Goal: Feedback & Contribution: Submit feedback/report problem

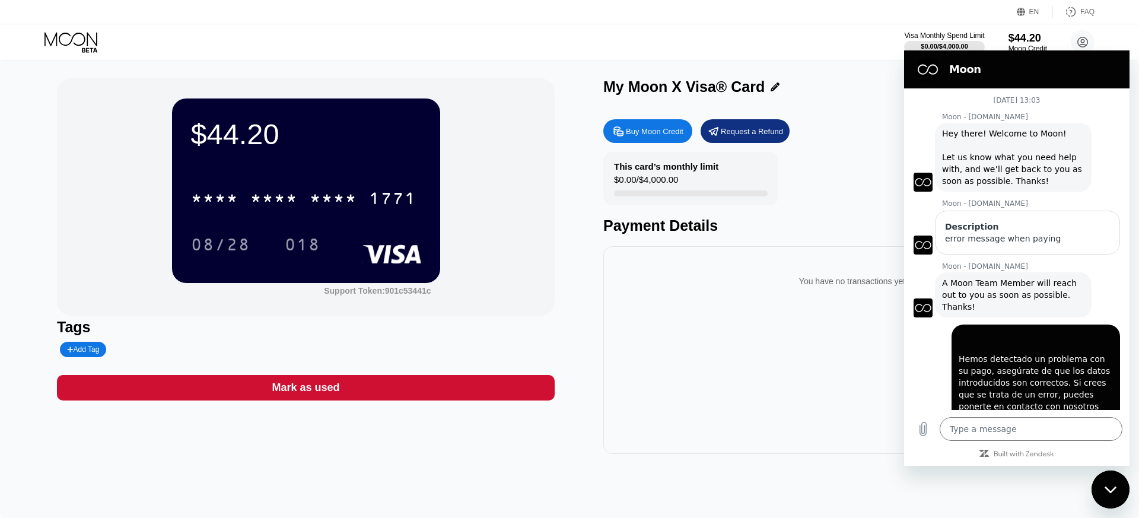
scroll to position [212, 0]
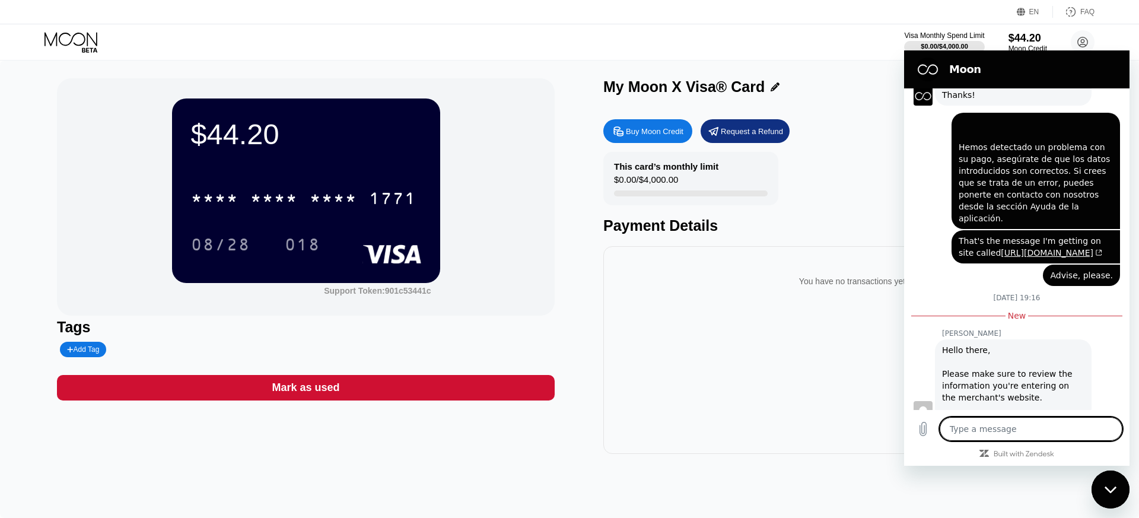
click at [1021, 431] on textarea at bounding box center [1031, 429] width 183 height 24
type textarea "i"
type textarea "x"
type textarea "i"
type textarea "x"
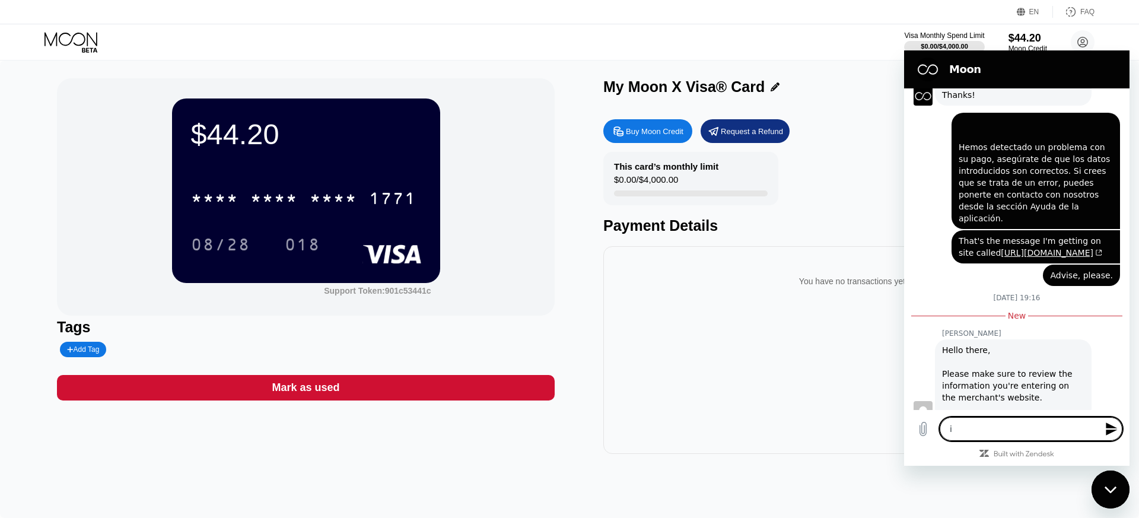
type textarea "i w"
type textarea "x"
type textarea "i wa"
type textarea "x"
type textarea "i was"
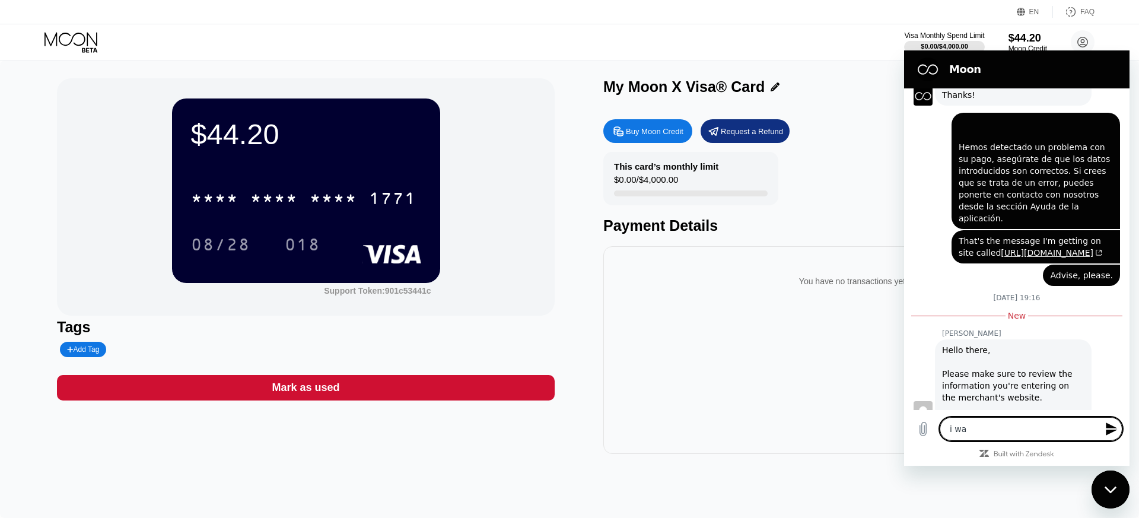
type textarea "x"
type textarea "i was"
type textarea "x"
type textarea "i was a"
type textarea "x"
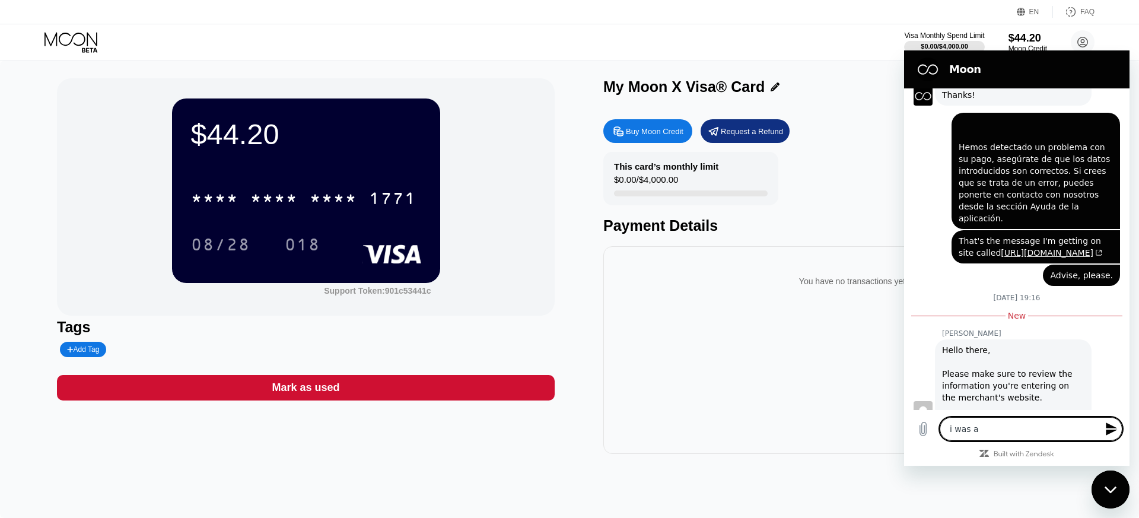
type textarea "i was ab"
type textarea "x"
type textarea "i was abl"
type textarea "x"
type textarea "i was ab"
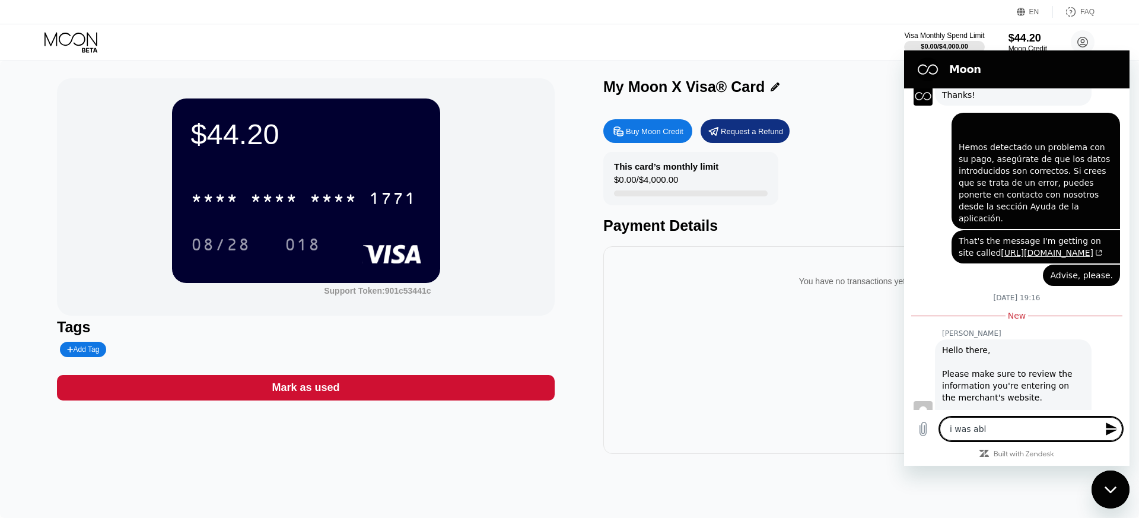
type textarea "x"
type textarea "i was a"
type textarea "x"
type textarea "i was"
type textarea "x"
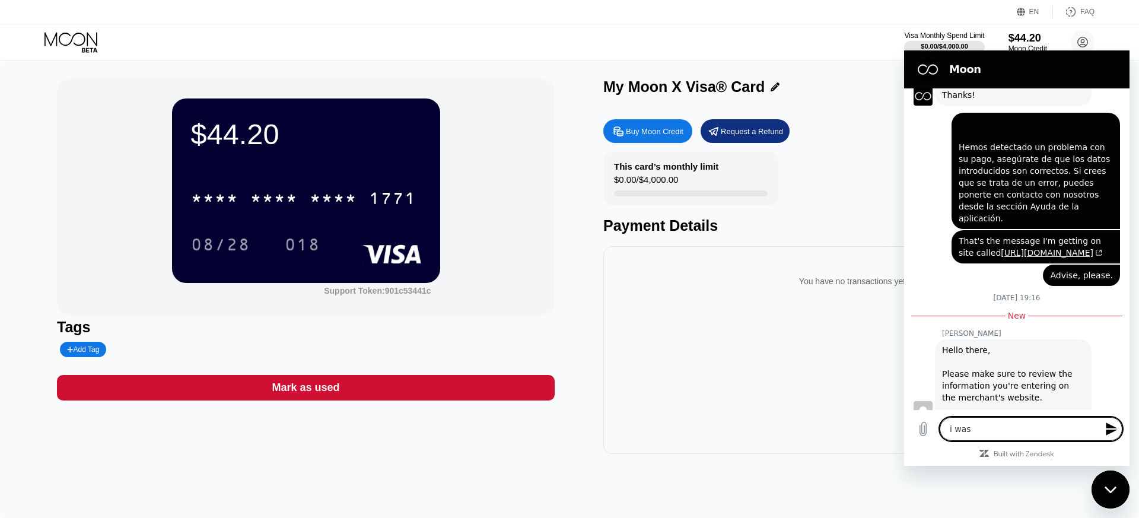
type textarea "i was"
type textarea "x"
type textarea "i wa"
type textarea "x"
type textarea "i w"
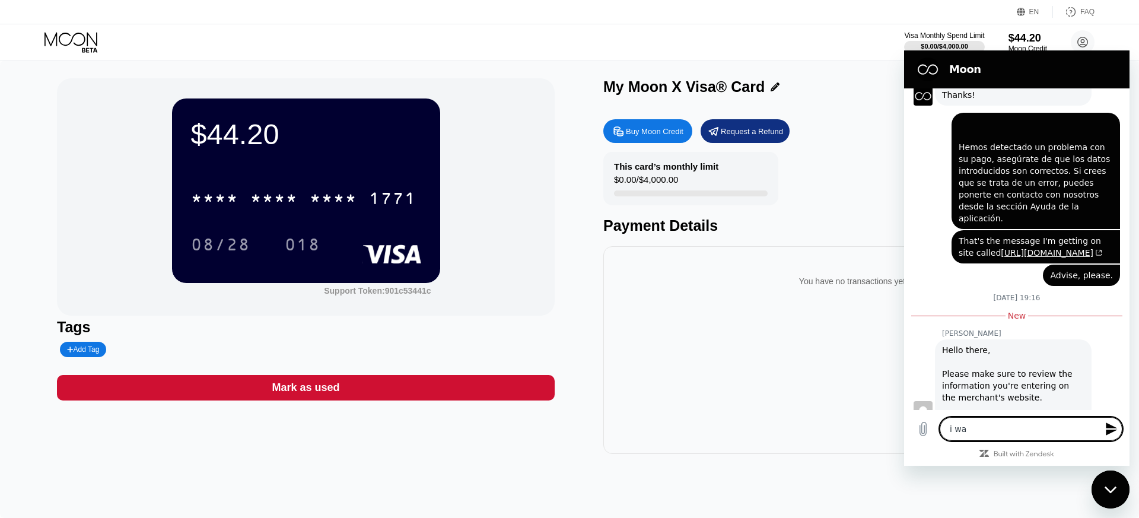
type textarea "x"
type textarea "i"
type textarea "x"
type textarea "i"
type textarea "x"
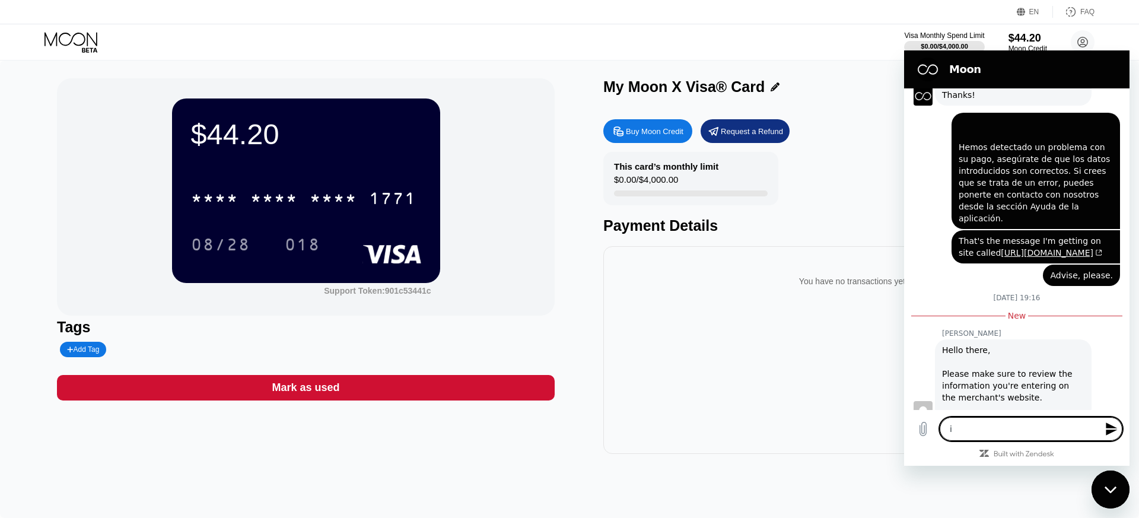
type textarea "x"
type textarea "i"
type textarea "x"
type textarea "i"
type textarea "x"
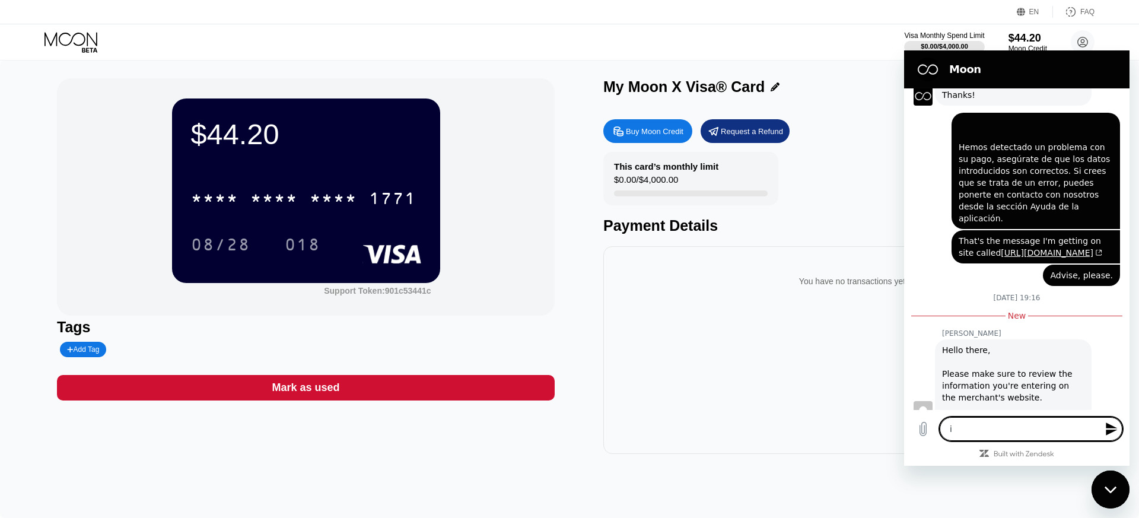
type textarea "i h"
type textarea "x"
type textarea "i ha"
type textarea "x"
type textarea "i hav"
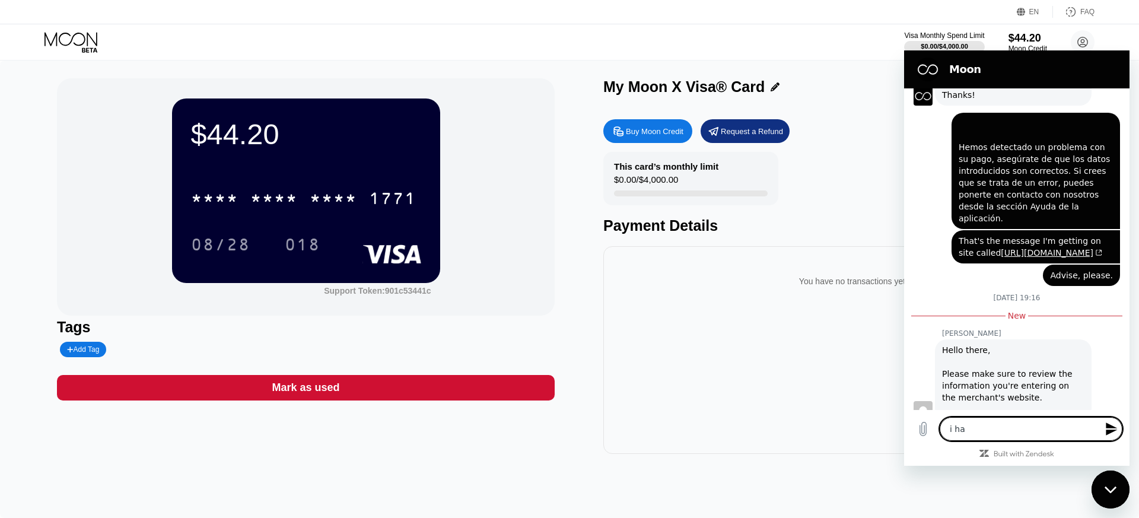
type textarea "x"
type textarea "i have"
type textarea "x"
type textarea "i have,"
type textarea "x"
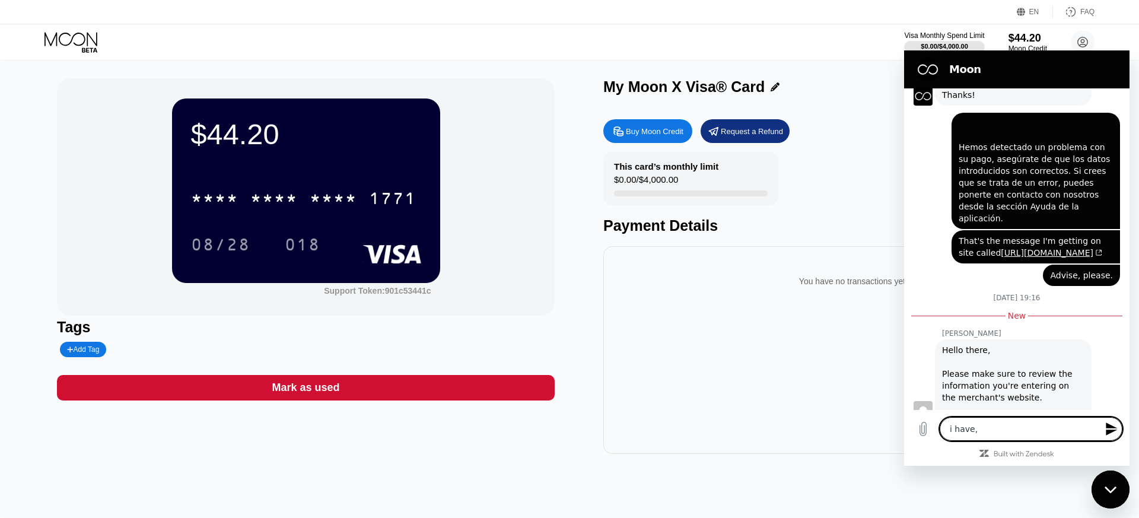
type textarea "i have,"
type textarea "x"
type textarea "i have, n"
type textarea "x"
type textarea "i have, no"
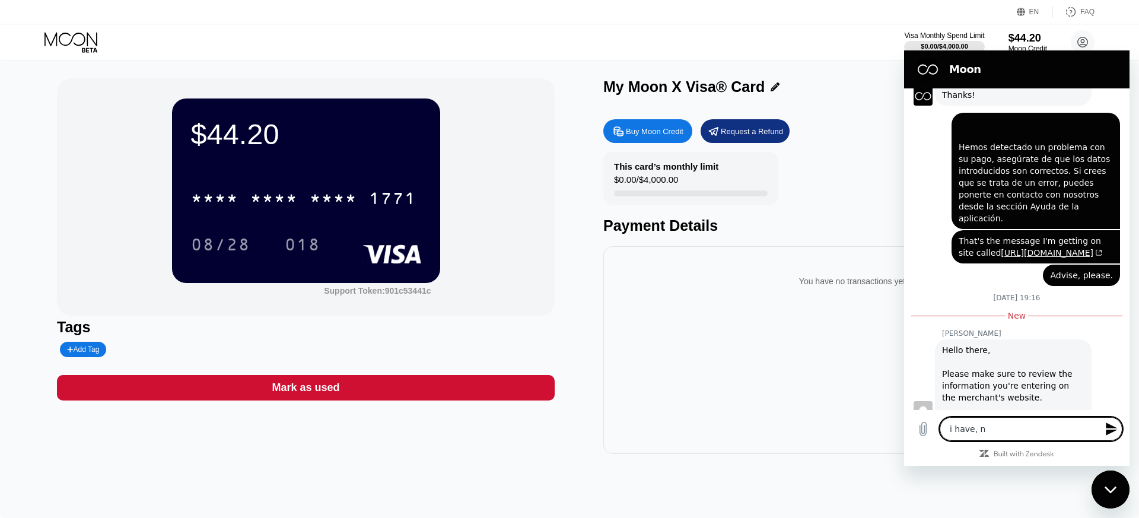
type textarea "x"
type textarea "i have, not"
type textarea "x"
type textarea "i have, noth"
type textarea "x"
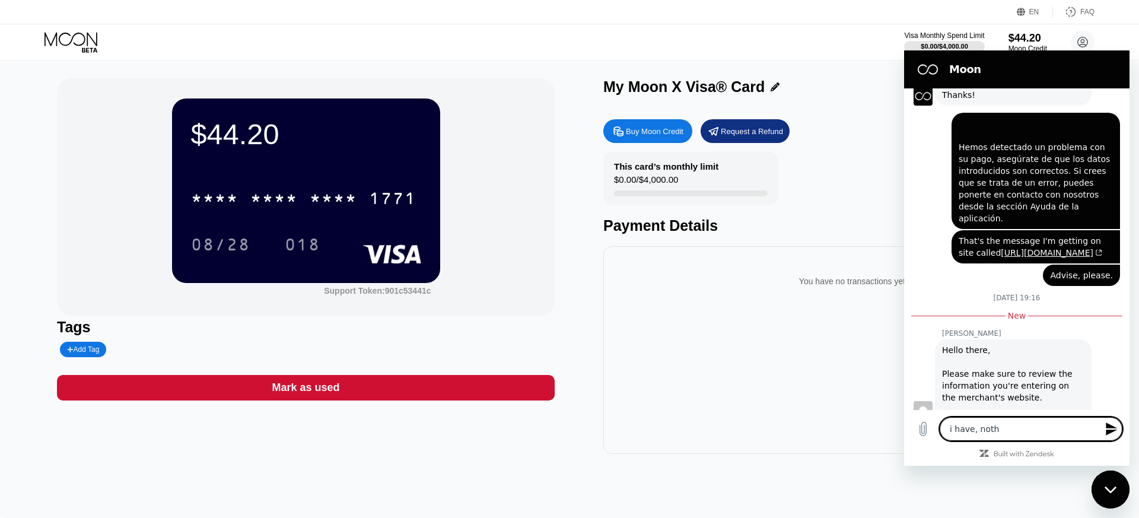
type textarea "i have, nothi"
type textarea "x"
type textarea "i have, nothin"
type textarea "x"
type textarea "i have, nothing"
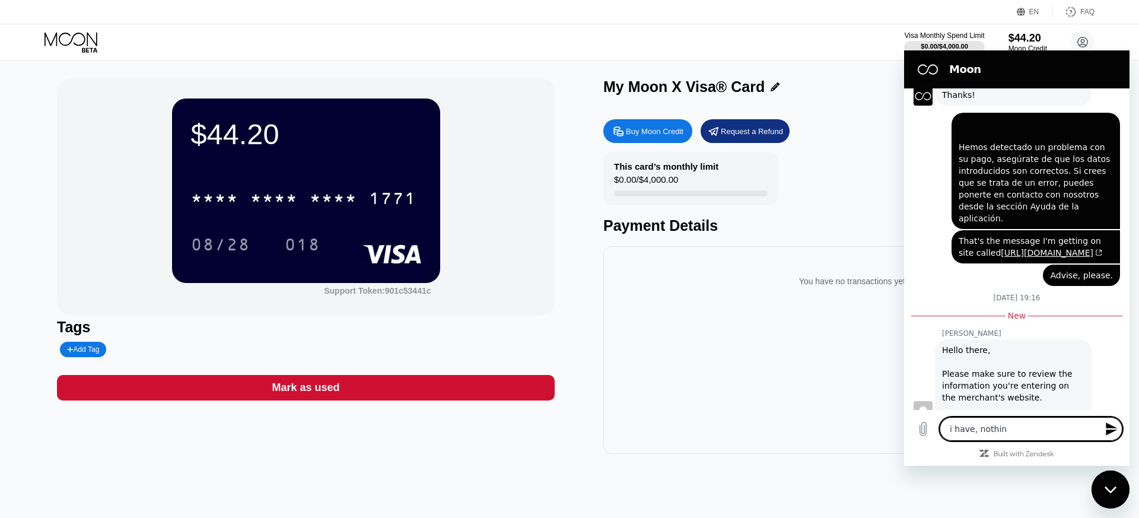
type textarea "x"
type textarea "i have, nothing"
type textarea "x"
type textarea "i have, nothing w"
type textarea "x"
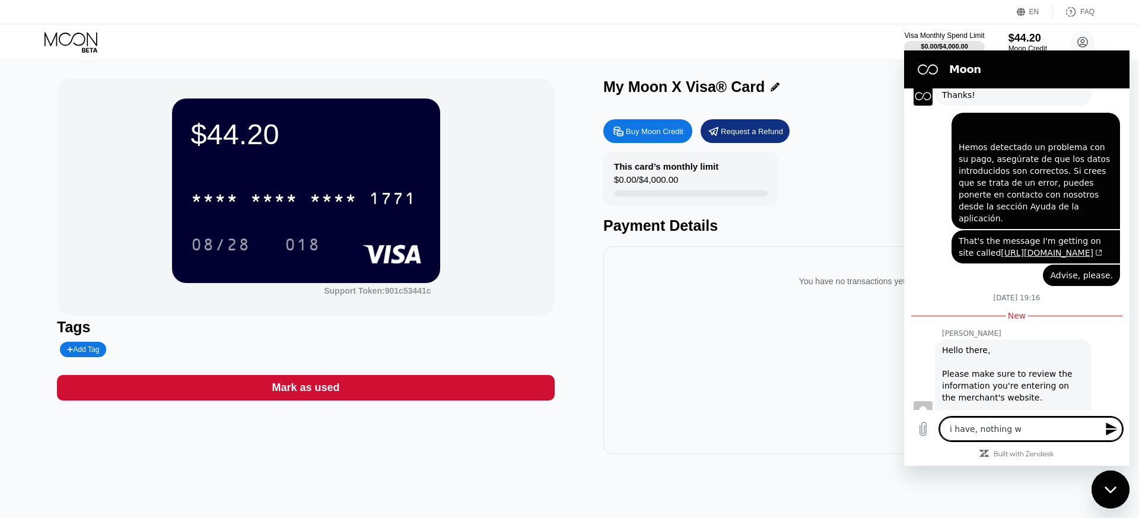
type textarea "i have, nothing wo"
type textarea "x"
type textarea "i have, nothing wor"
type textarea "x"
type textarea "i have, nothing work"
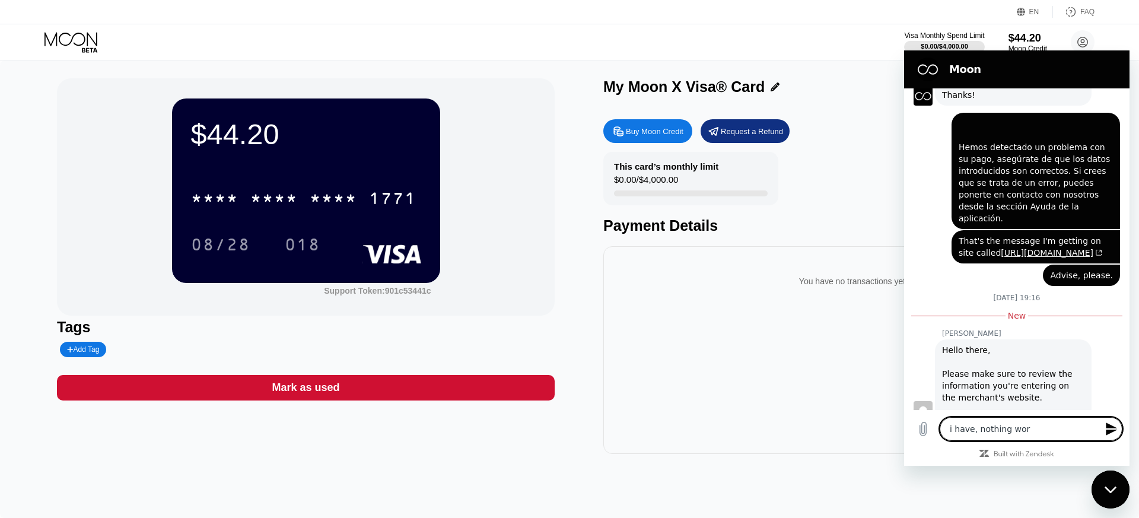
type textarea "x"
type textarea "i have, nothing works"
type textarea "x"
type textarea "i have, nothing works"
type textarea "x"
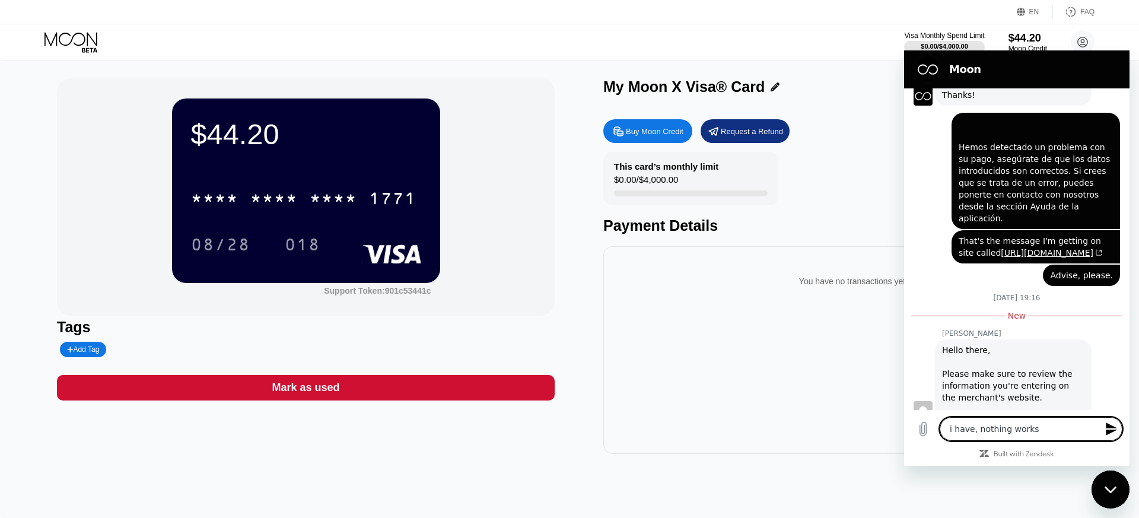
type textarea "i have, nothing works e"
type textarea "x"
type textarea "i have, nothing works ex"
type textarea "x"
type textarea "i have, nothing works exc"
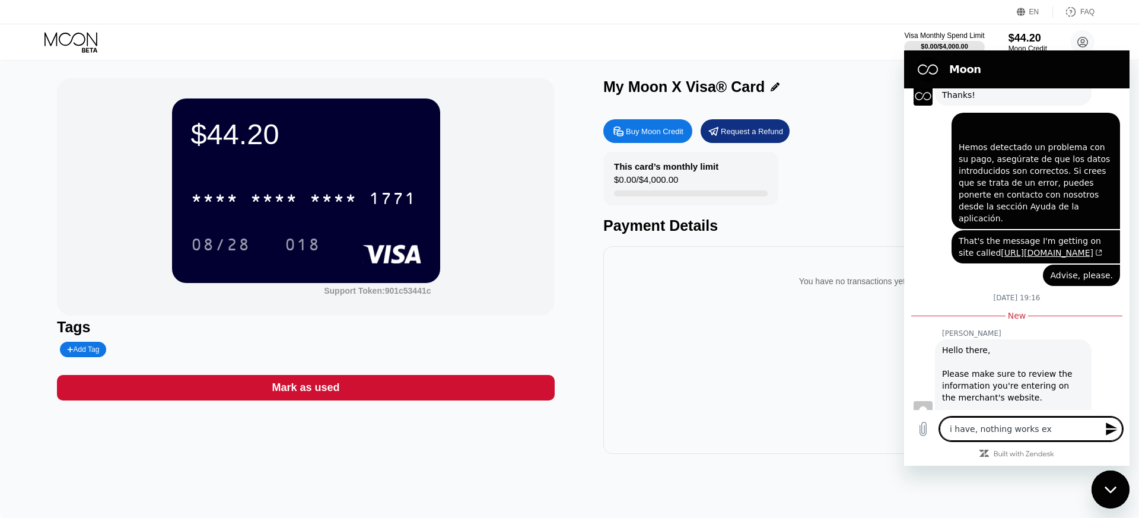
type textarea "x"
type textarea "i have, nothing works exce"
type textarea "x"
type textarea "i have, nothing works excep"
type textarea "x"
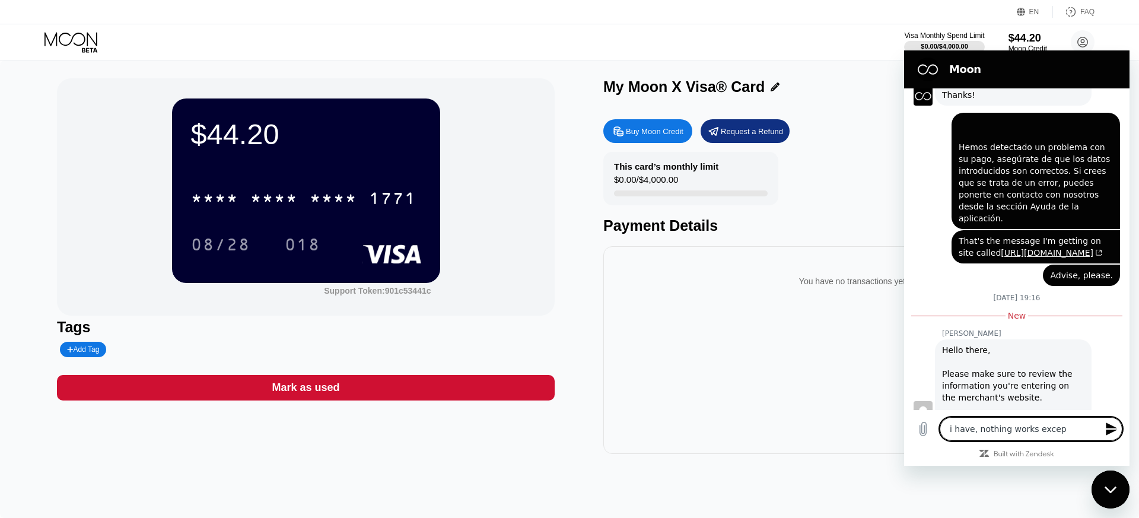
type textarea "i have, nothing works except"
type textarea "x"
type textarea "i have, nothing works except"
type textarea "x"
type textarea "i have, nothing works except u"
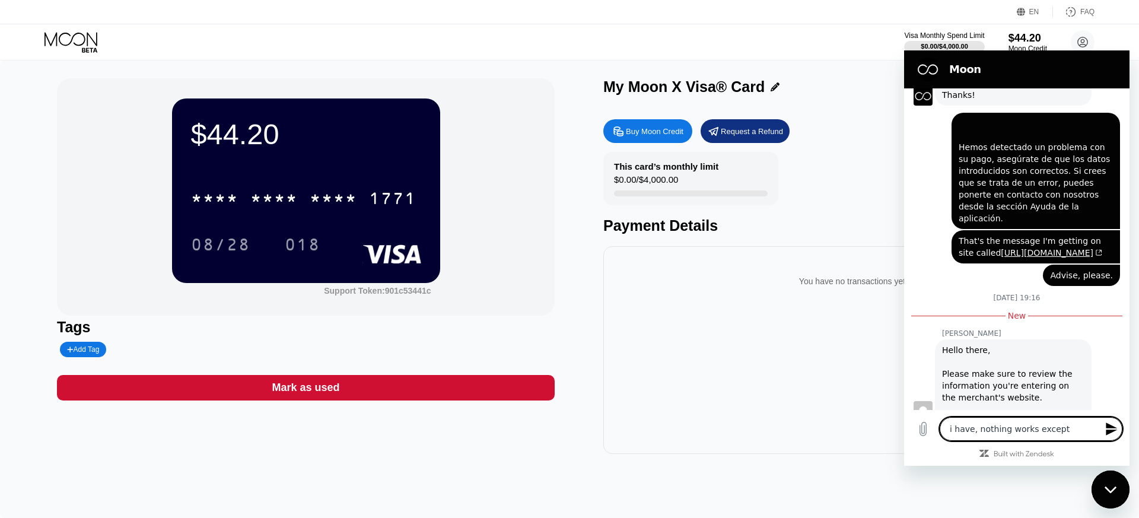
type textarea "x"
type textarea "i have, nothing works except us"
type textarea "x"
type textarea "i have, nothing works except usi"
type textarea "x"
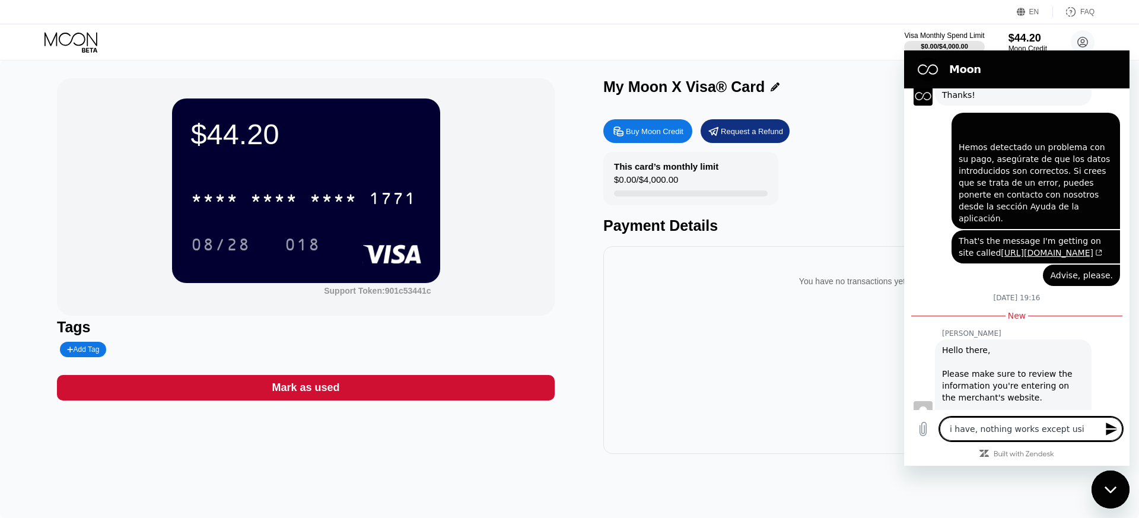
type textarea "i have, nothing works except usin"
type textarea "x"
type textarea "i have, nothing works except using"
type textarea "x"
type textarea "i have, nothing works except using"
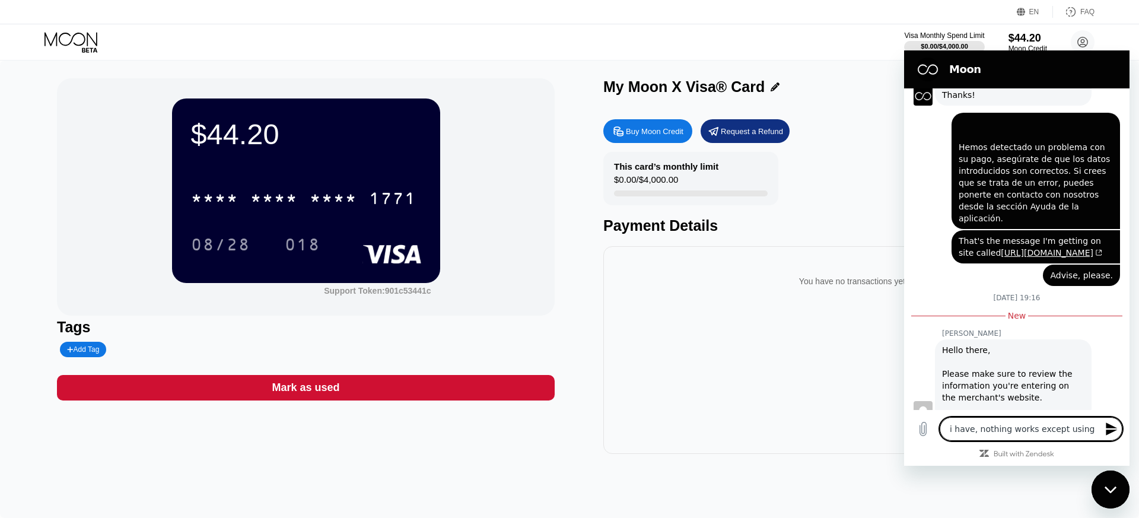
type textarea "x"
type textarea "i have, nothing works except using a"
type textarea "x"
type textarea "i have, nothing works except using a"
type textarea "x"
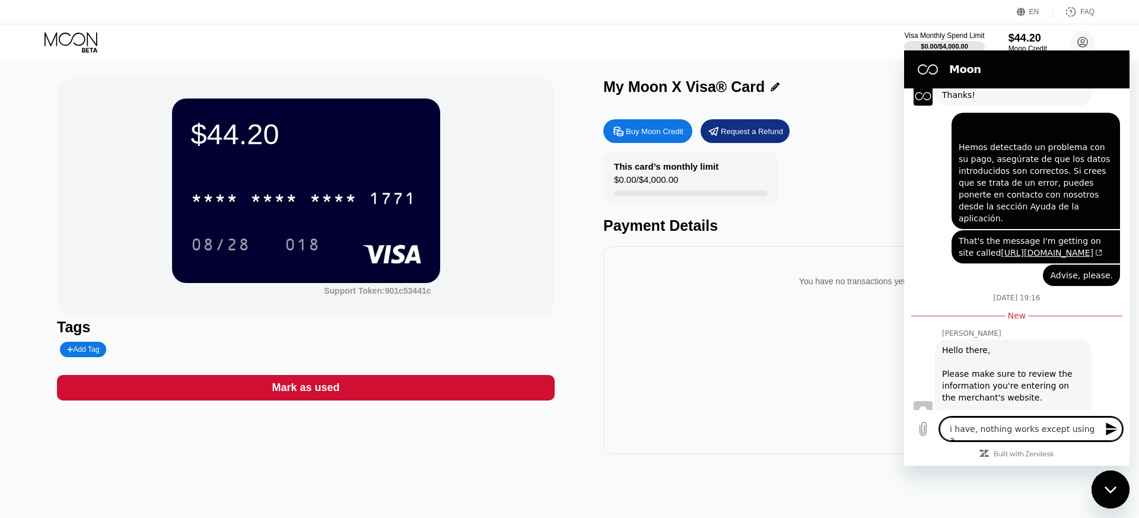
type textarea "i have, nothing works except using a d"
type textarea "x"
type textarea "i have, nothing works except using a di"
type textarea "x"
type textarea "i have, nothing works except using a dif"
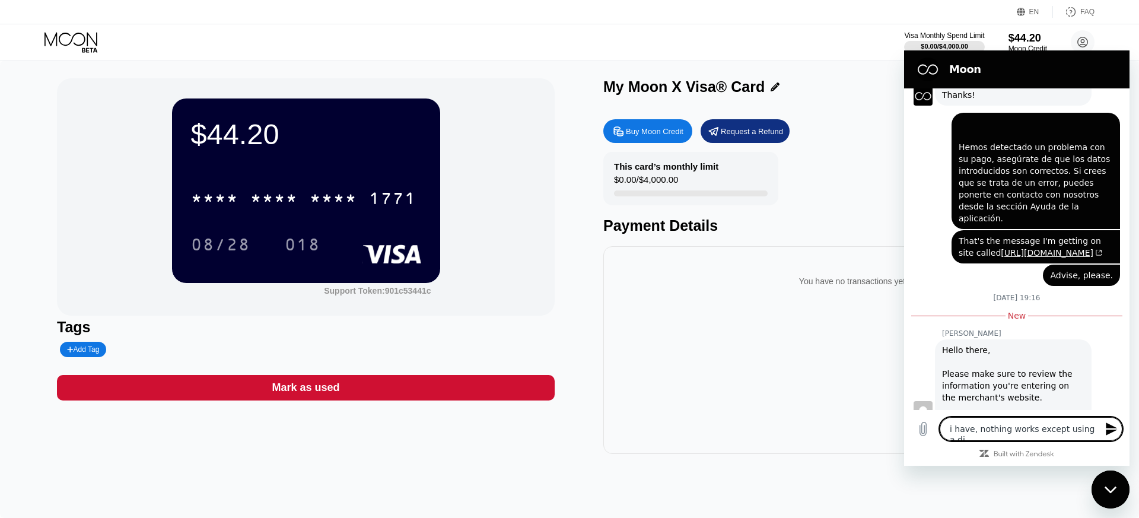
type textarea "x"
type textarea "i have, nothing works except using a diff"
type textarea "x"
type textarea "i have, nothing works except using a diffe"
type textarea "x"
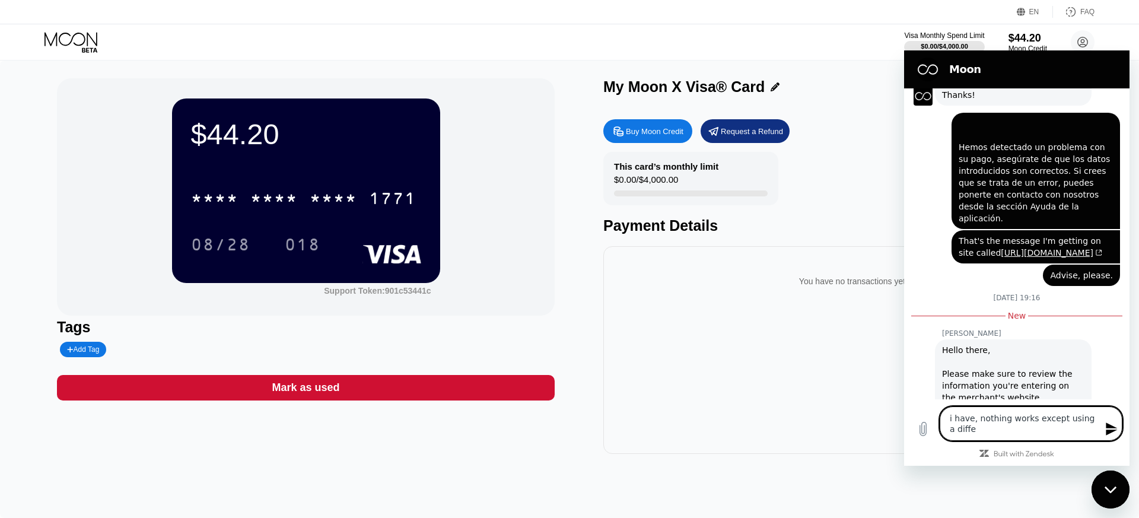
type textarea "i have, nothing works except using a differ"
type textarea "x"
type textarea "i have, nothing works except using a differe"
type textarea "x"
type textarea "i have, nothing works except using a differen"
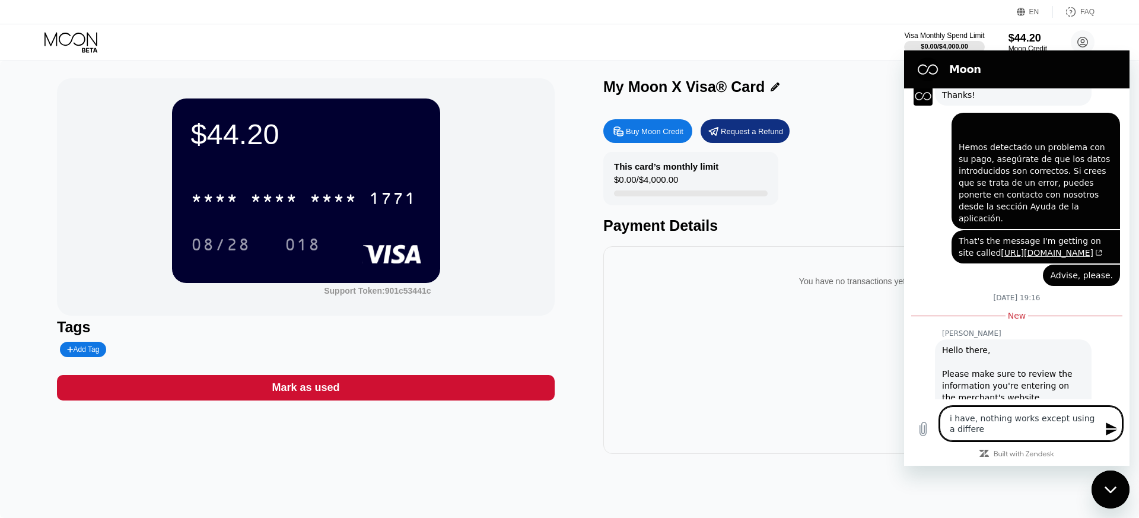
type textarea "x"
type textarea "i have, nothing works except using a different"
type textarea "x"
type textarea "i have, nothing works except using a different"
type textarea "x"
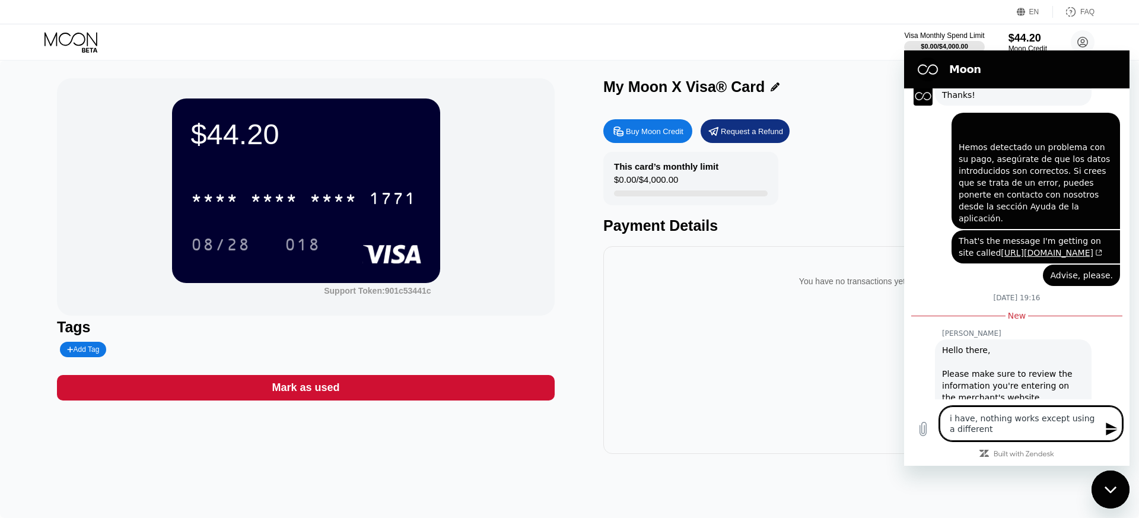
type textarea "i have, nothing works except using a different c"
type textarea "x"
type textarea "i have, nothing works except using a different ca"
type textarea "x"
type textarea "i have, nothing works except using a different car"
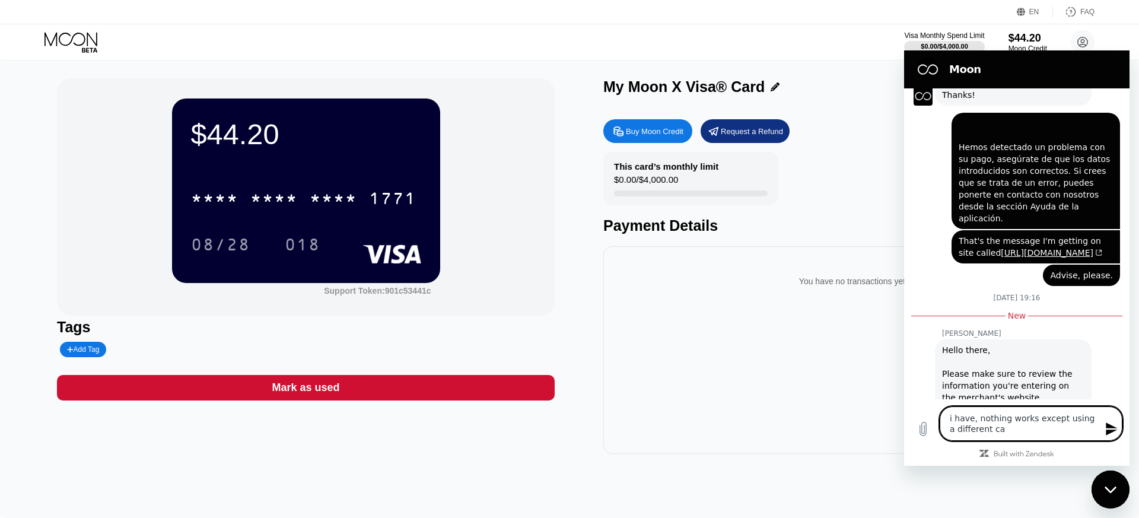
type textarea "x"
type textarea "i have, nothing works except using a different card"
type textarea "x"
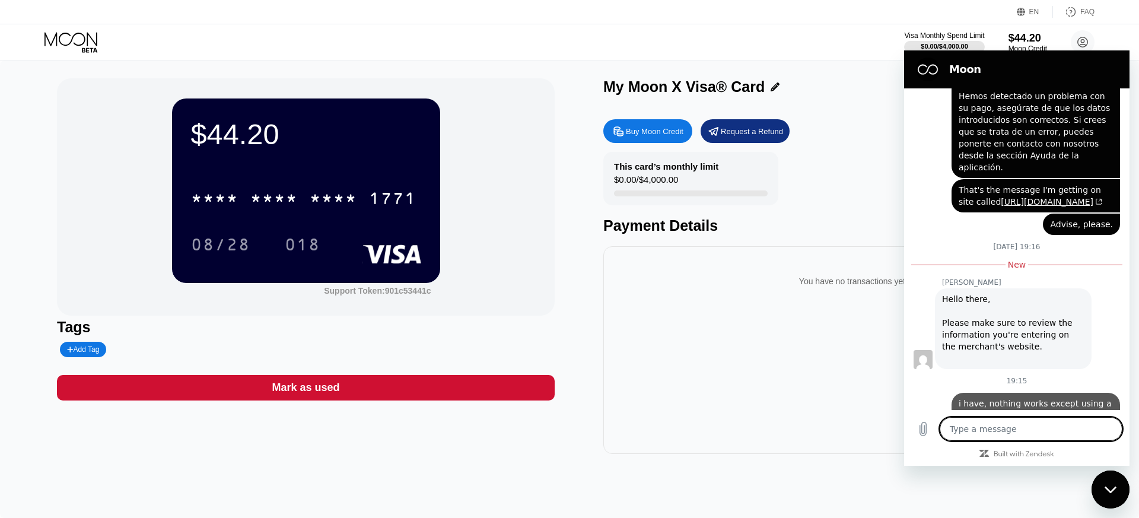
type textarea "x"
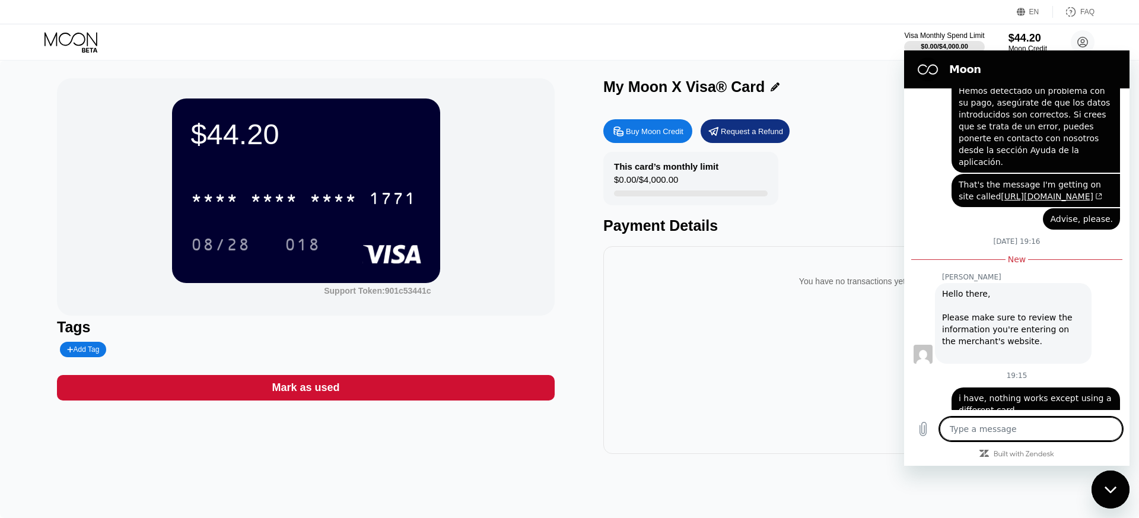
scroll to position [269, 0]
click at [744, 373] on div "You have no transactions yet" at bounding box center [852, 350] width 498 height 208
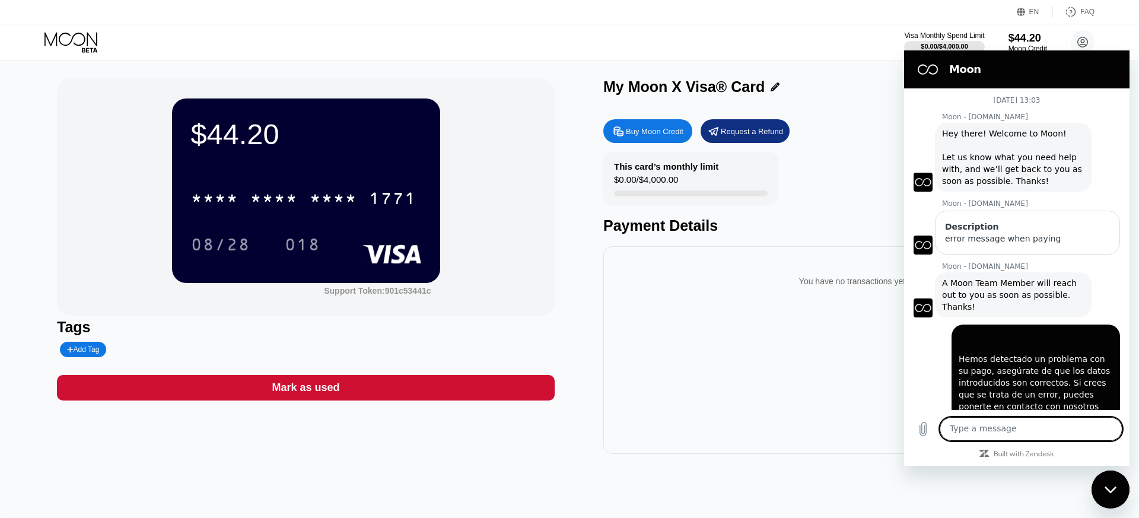
scroll to position [250, 0]
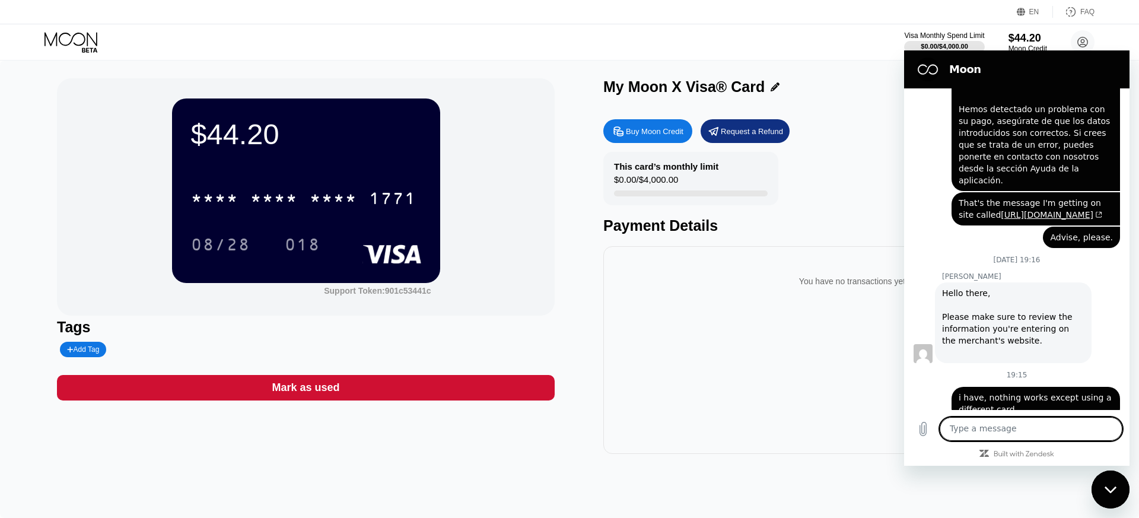
click at [991, 431] on textarea at bounding box center [1031, 429] width 183 height 24
click at [990, 424] on textarea at bounding box center [1031, 429] width 183 height 24
paste textarea "[URL][DOMAIN_NAME]"
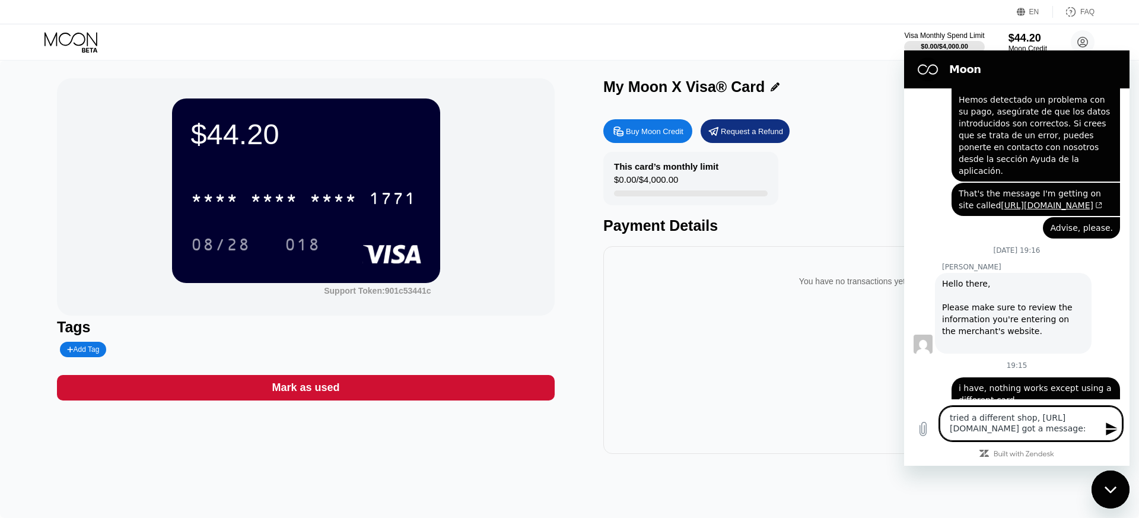
scroll to position [260, 0]
paste textarea "Transacción denegada. Introduzca otro número de tarjeta o seleccione otro métod…"
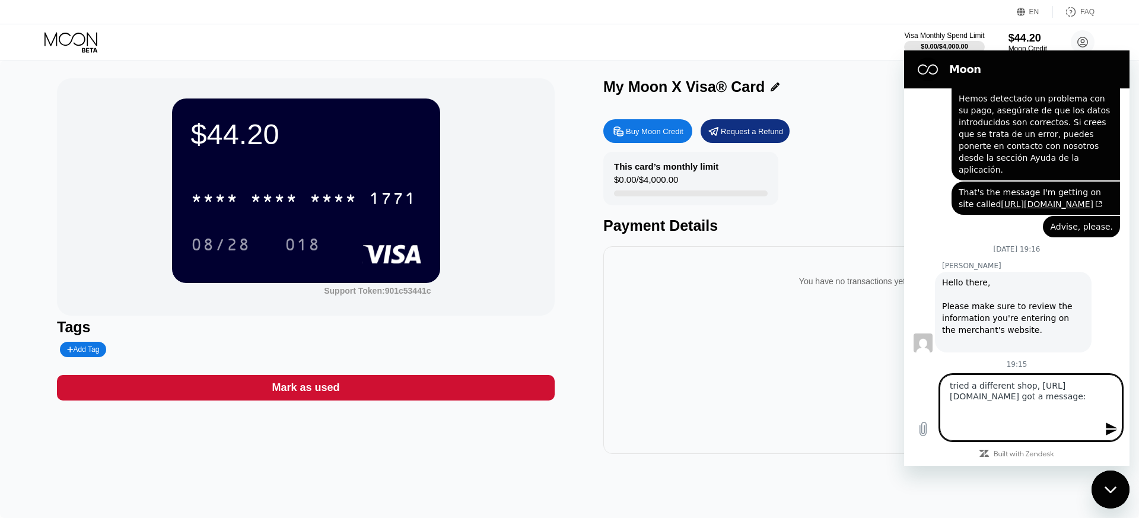
type textarea "tried a different shop, [URL][DOMAIN_NAME] got a message: Transacción denegada.…"
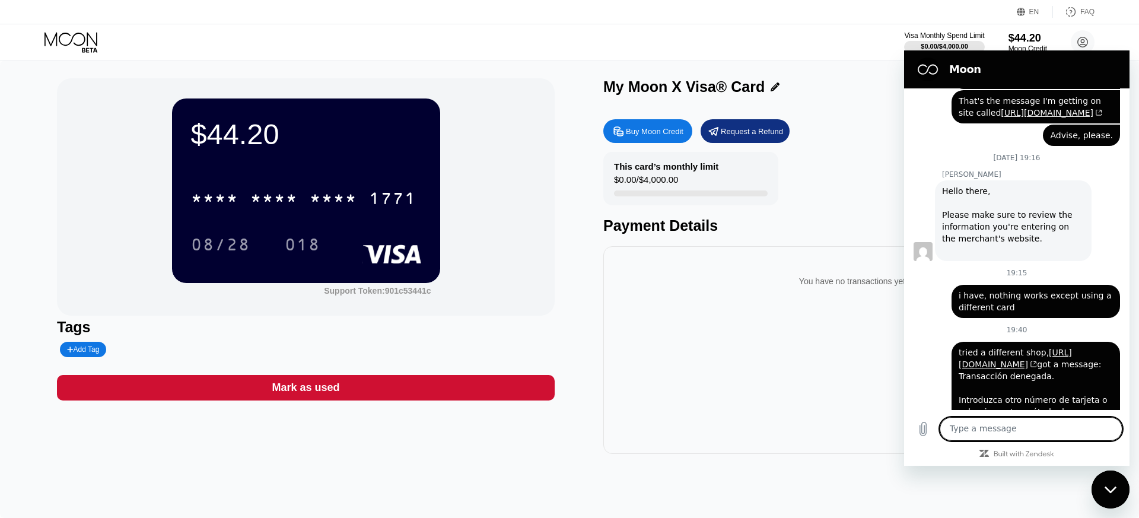
scroll to position [354, 0]
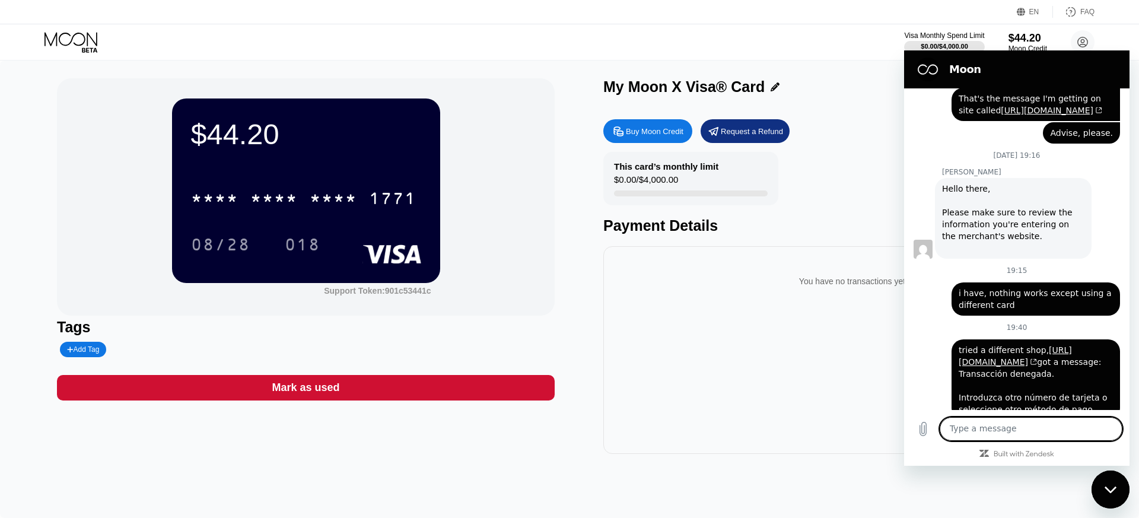
click at [981, 427] on textarea at bounding box center [1031, 429] width 183 height 24
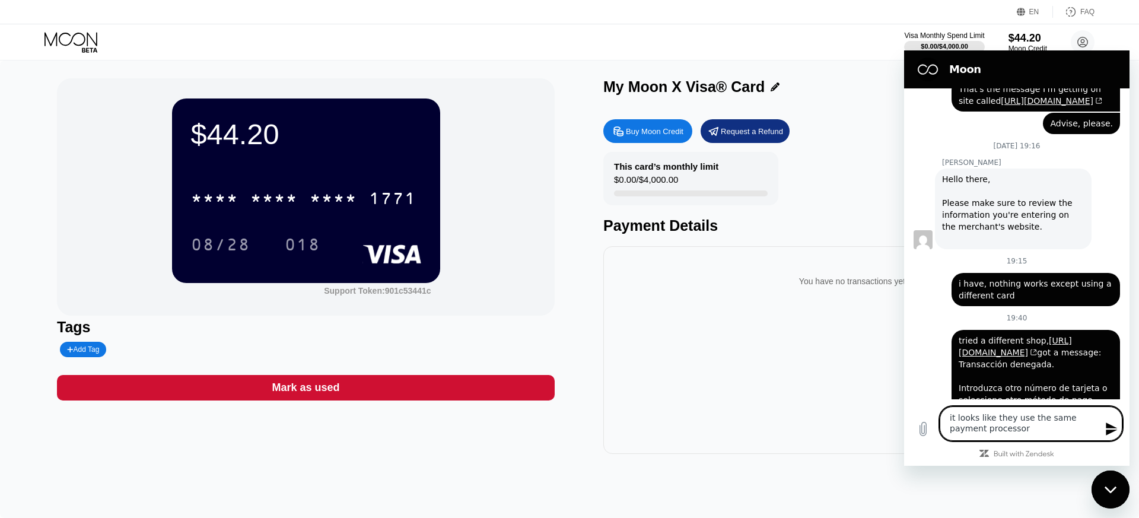
scroll to position [365, 0]
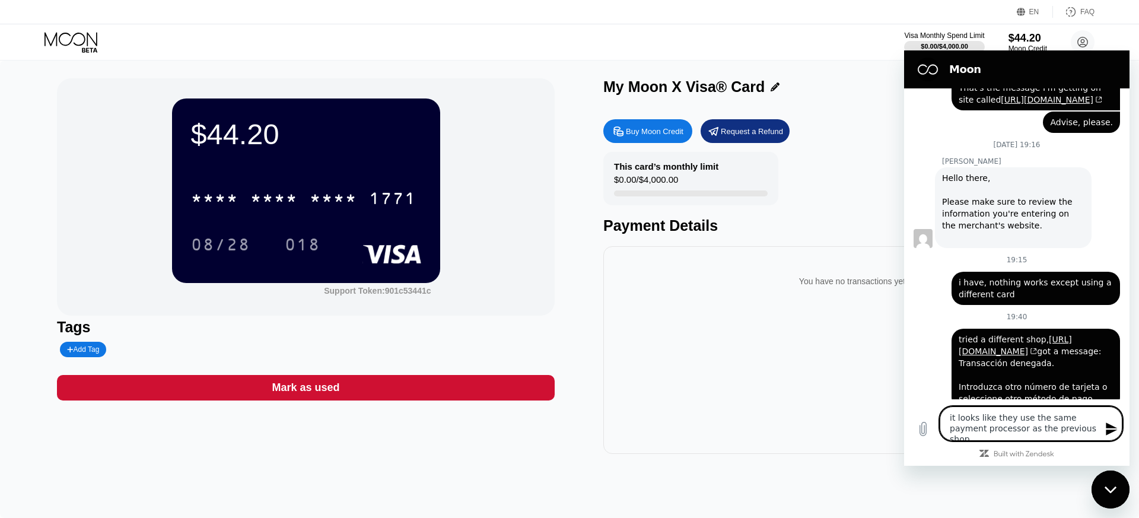
paste textarea "[URL][DOMAIN_NAME]"
type textarea "it looks like they use the same payment processor as the previous shop [URL][DO…"
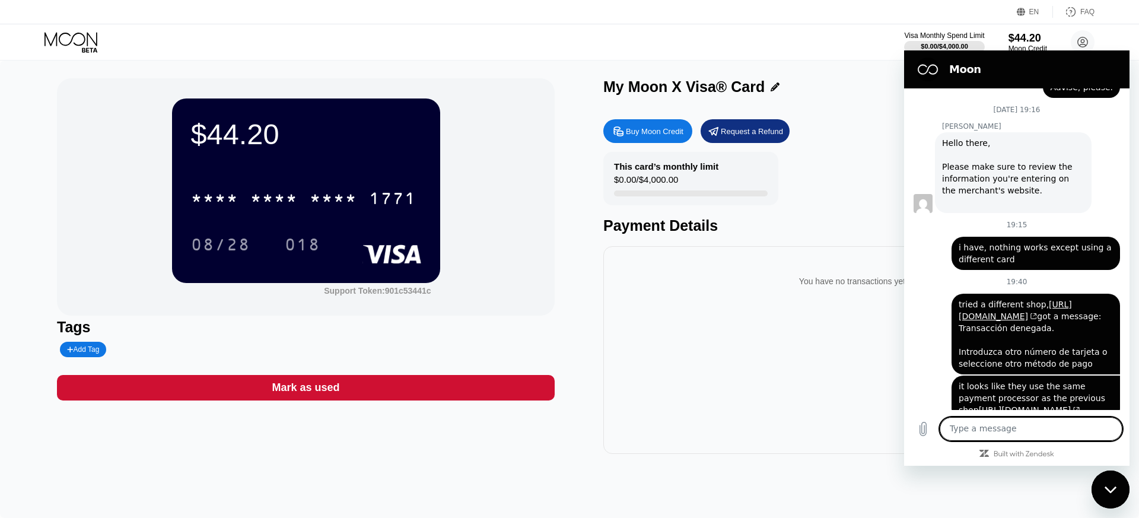
scroll to position [400, 0]
click at [1103, 483] on div "Close messaging window" at bounding box center [1111, 490] width 36 height 36
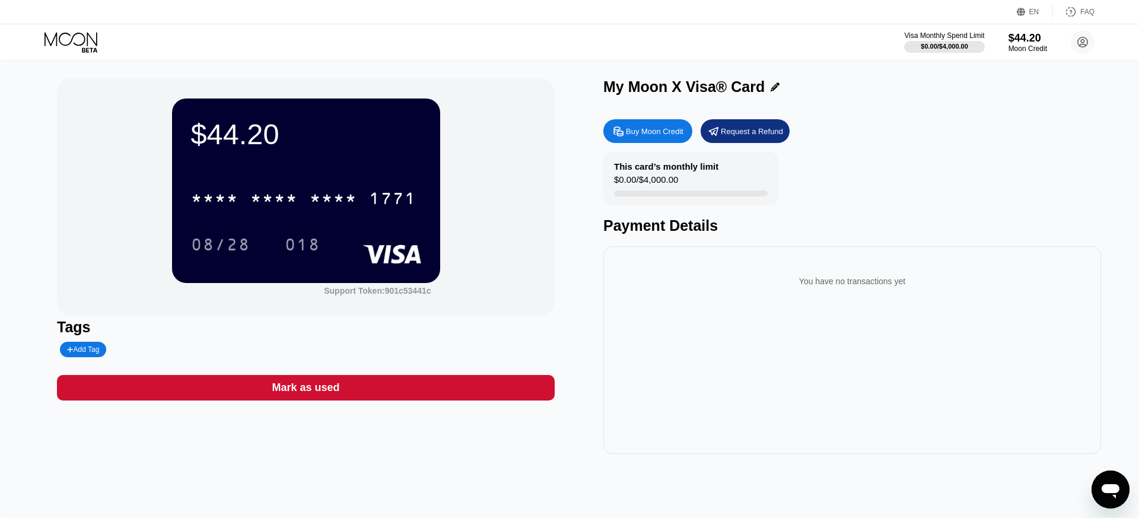
click at [1113, 486] on icon "Open messaging window" at bounding box center [1111, 491] width 18 height 14
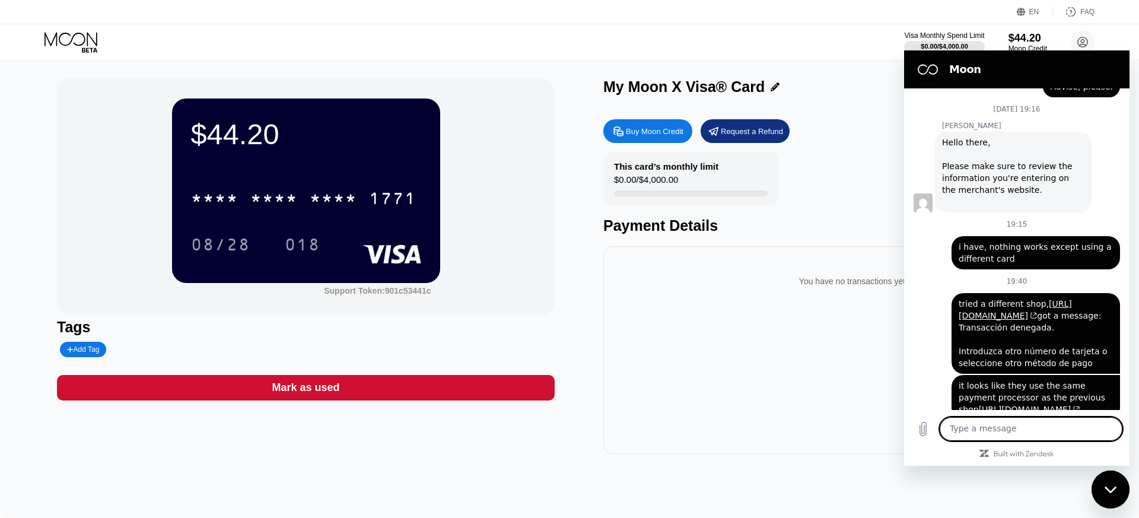
click at [1063, 428] on textarea at bounding box center [1031, 429] width 183 height 24
type textarea "I'm not complaining here, just trying to help you"
click at [1107, 489] on icon "Close messaging window" at bounding box center [1110, 489] width 12 height 7
